Goal: Information Seeking & Learning: Learn about a topic

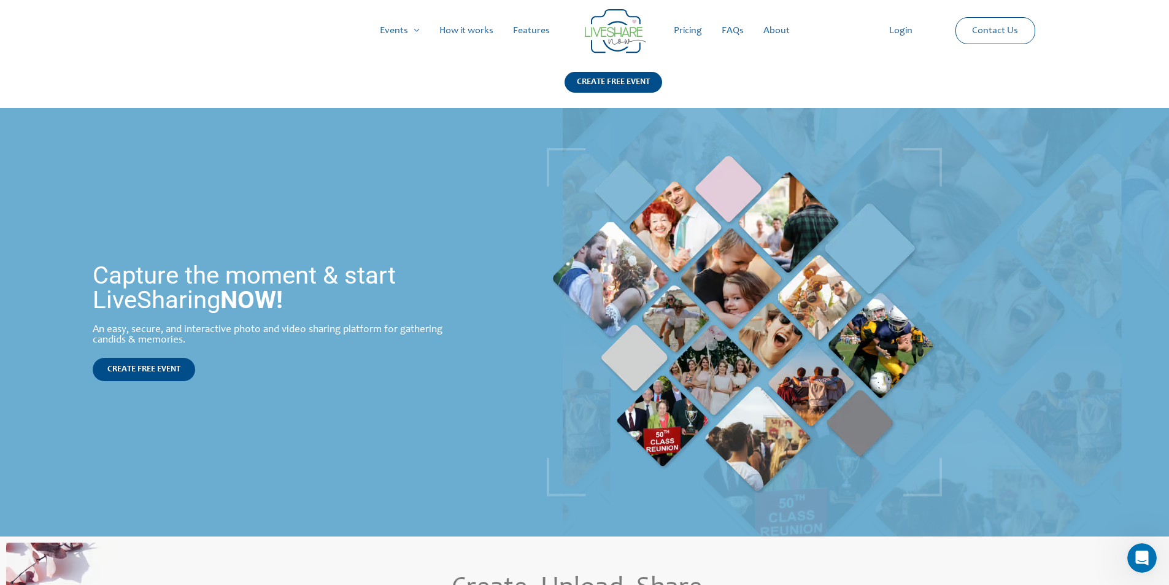
click at [697, 31] on link "Pricing" at bounding box center [688, 30] width 48 height 39
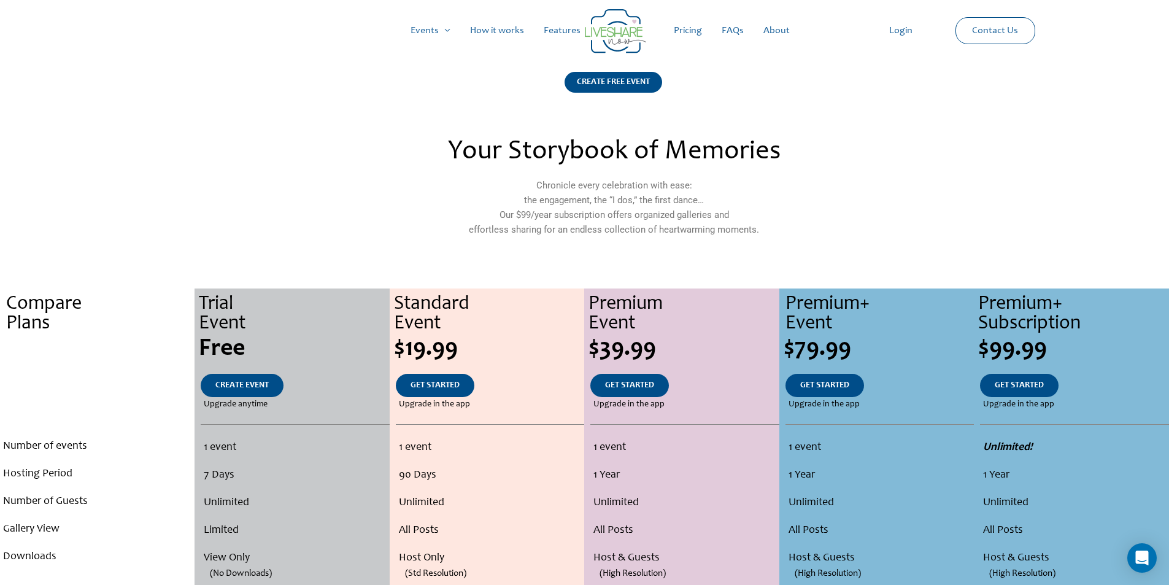
click at [562, 35] on link "Features" at bounding box center [562, 30] width 56 height 39
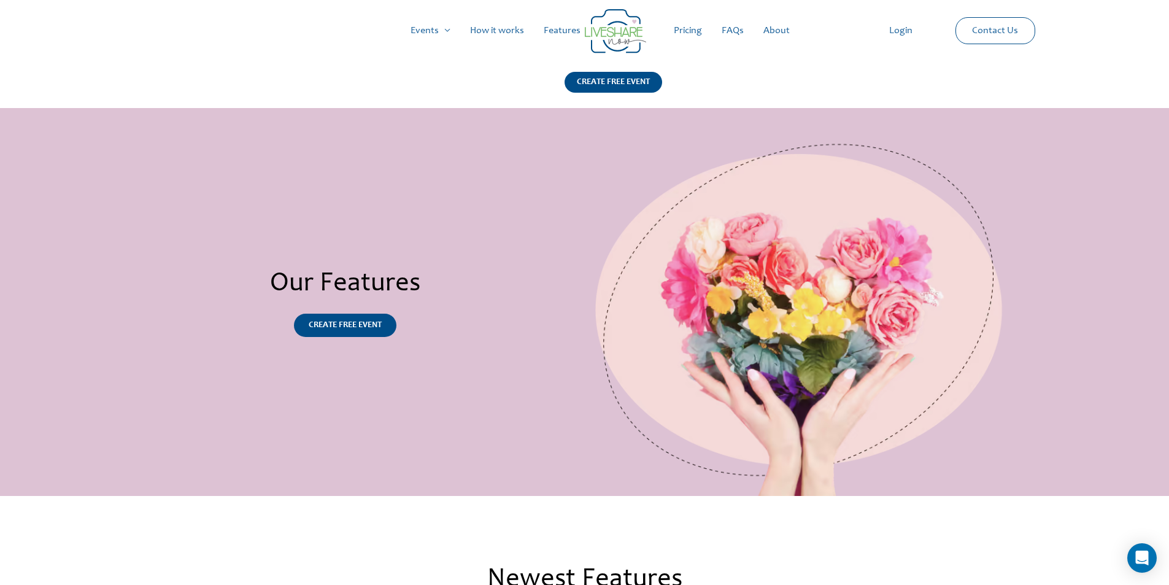
click at [733, 31] on link "FAQs" at bounding box center [733, 30] width 42 height 39
click at [491, 30] on link "How it works" at bounding box center [497, 30] width 74 height 39
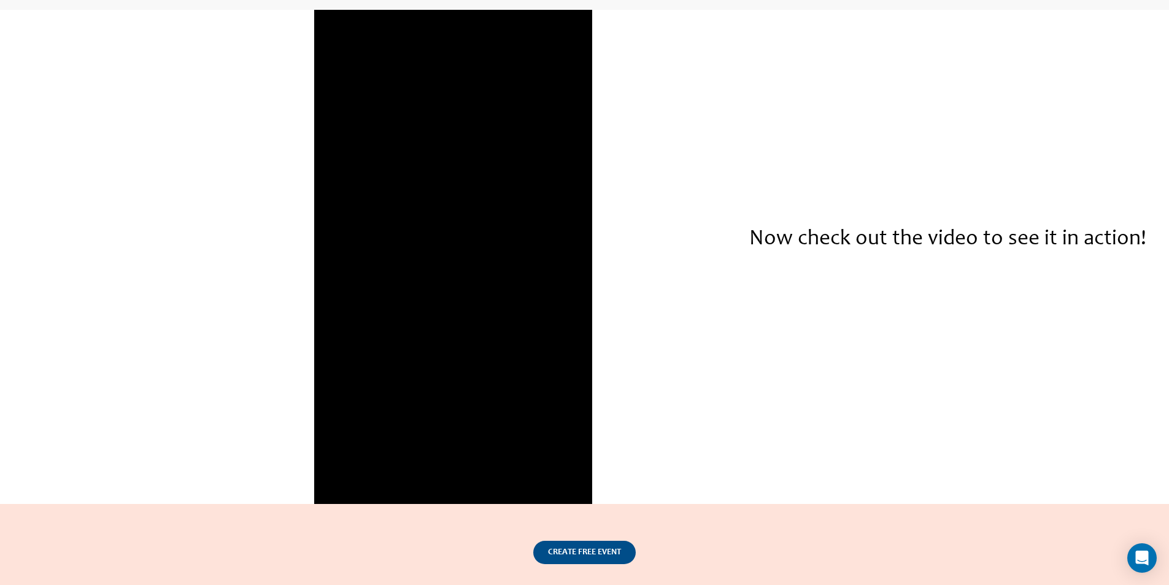
scroll to position [1786, 0]
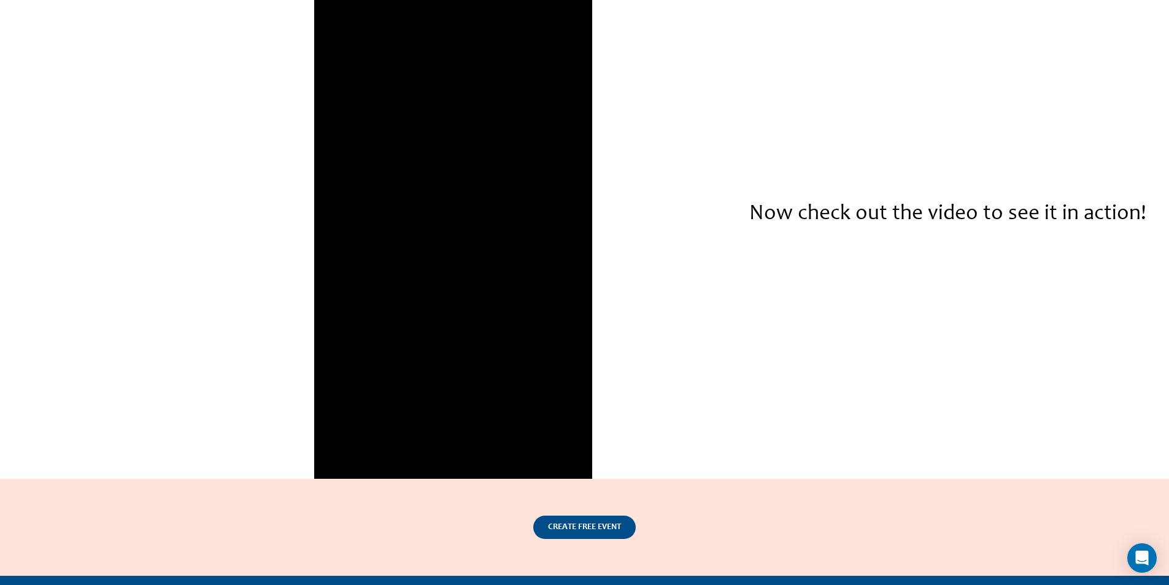
click at [694, 219] on div at bounding box center [454, 232] width 556 height 494
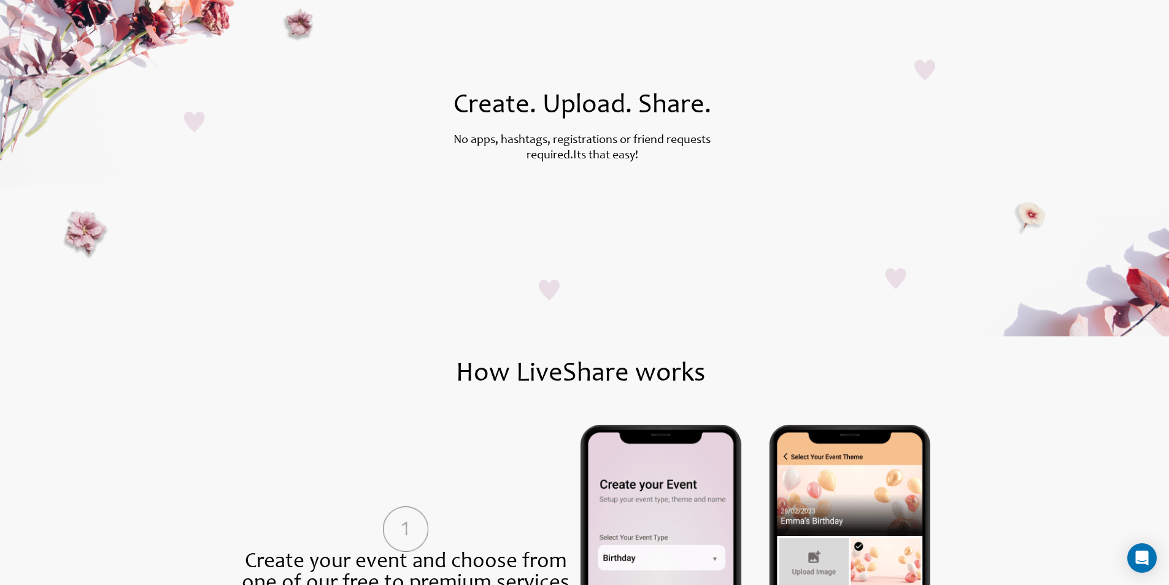
scroll to position [0, 0]
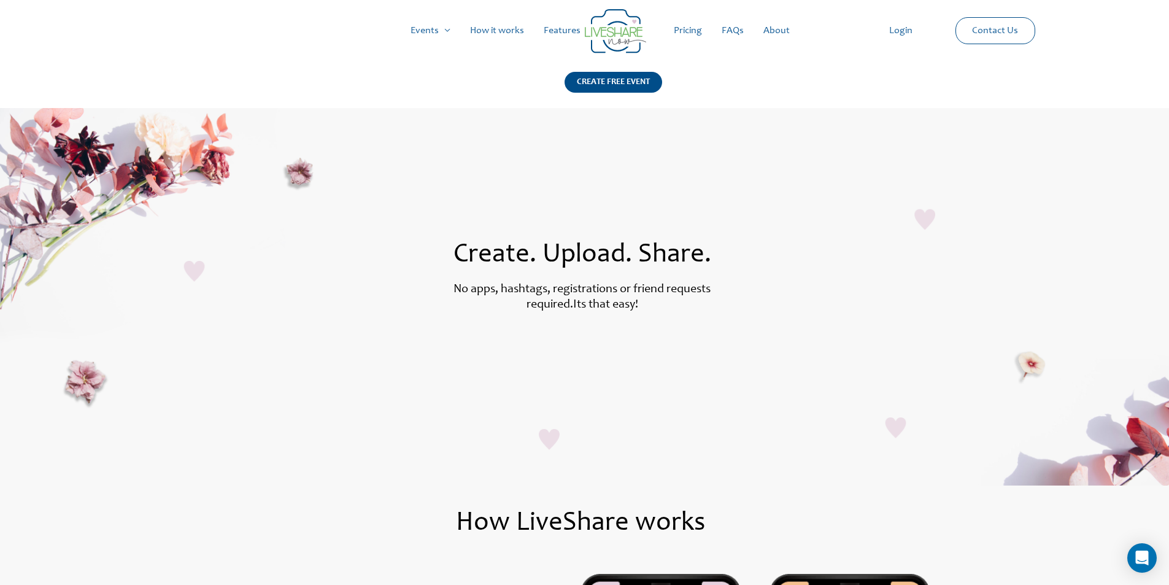
click at [681, 33] on link "Pricing" at bounding box center [688, 30] width 48 height 39
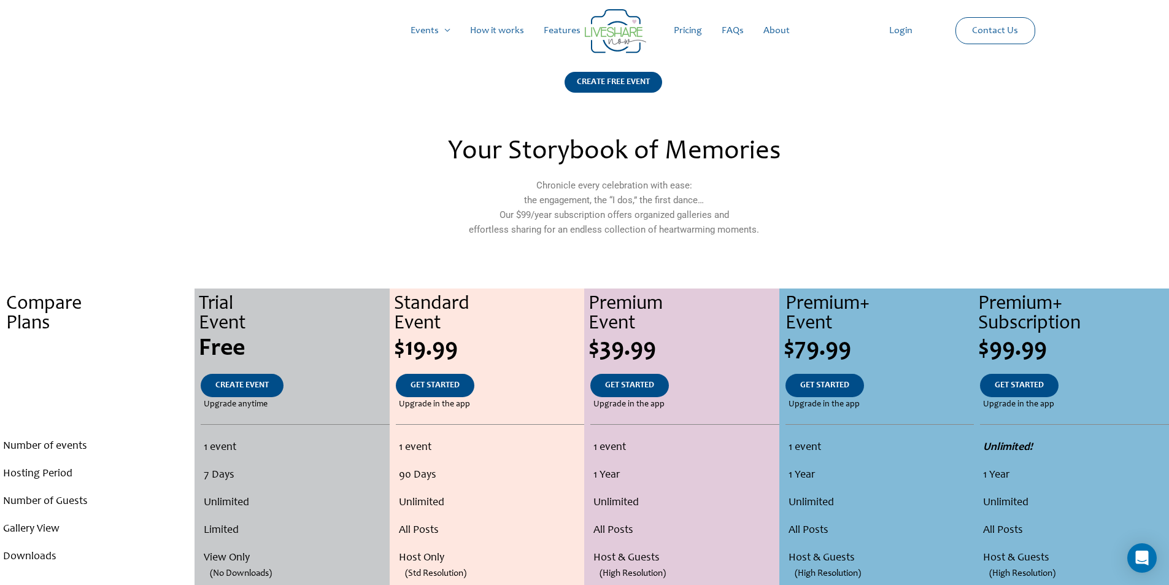
click at [732, 28] on link "FAQs" at bounding box center [733, 30] width 42 height 39
